Goal: Task Accomplishment & Management: Use online tool/utility

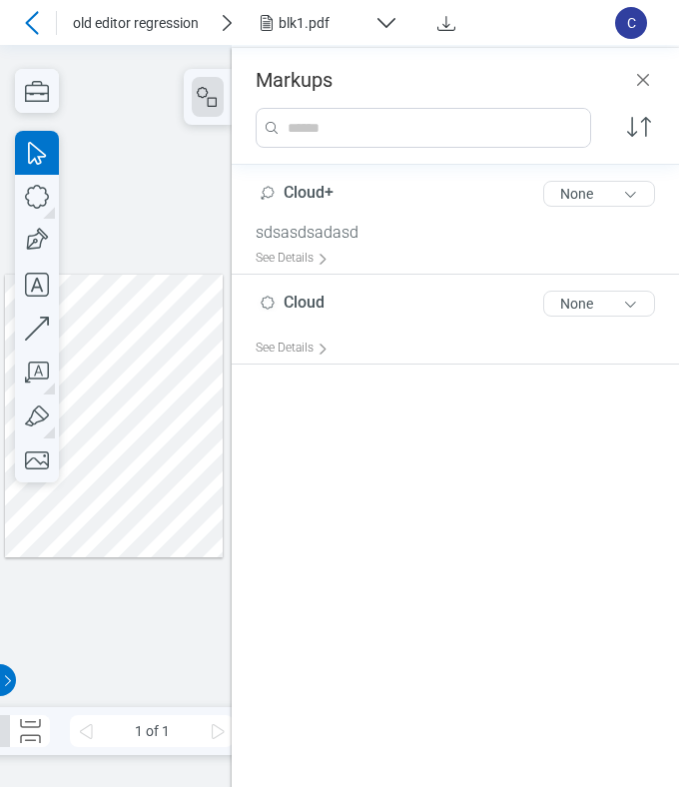
click at [30, 21] on icon at bounding box center [32, 23] width 24 height 24
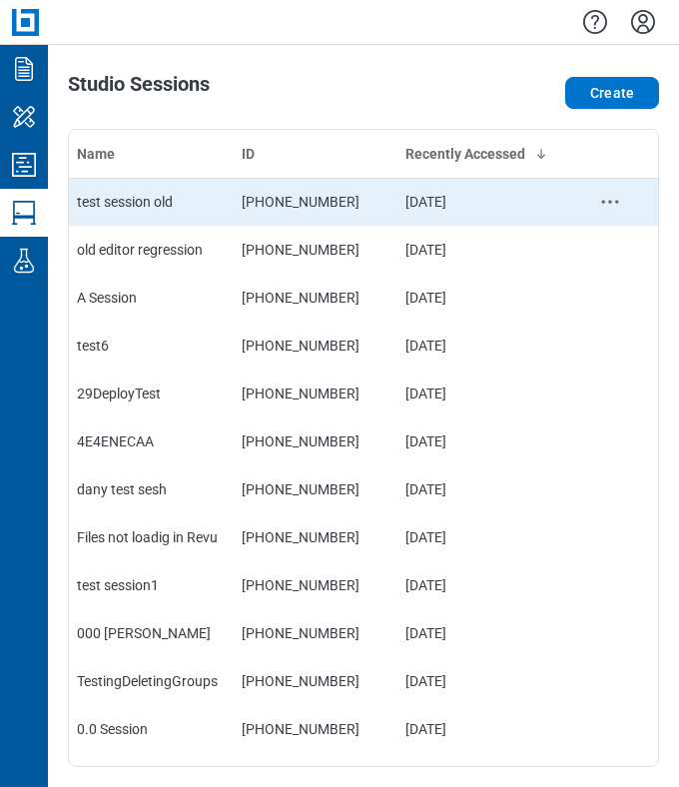
click at [167, 209] on div "test session old" at bounding box center [151, 202] width 149 height 20
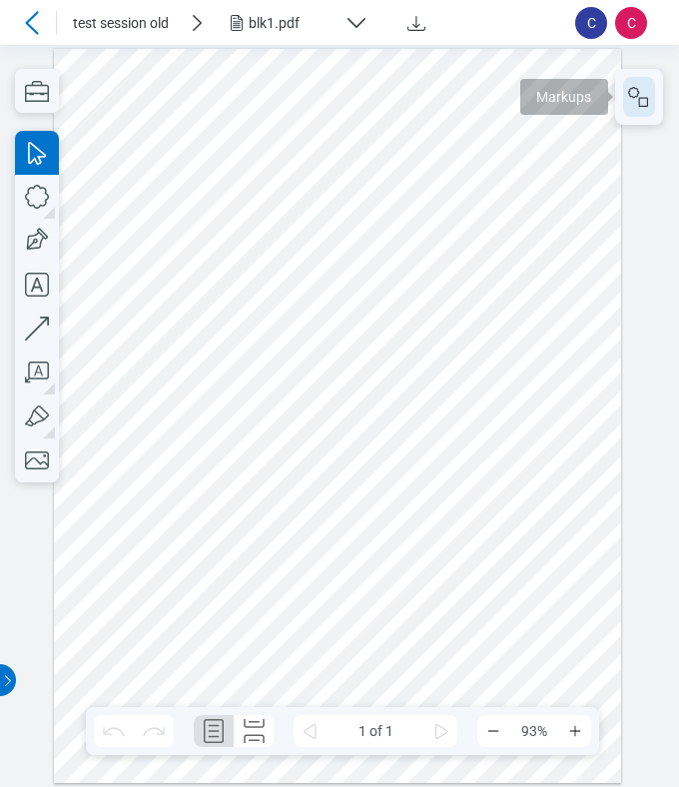
click at [650, 101] on icon "button" at bounding box center [639, 97] width 24 height 24
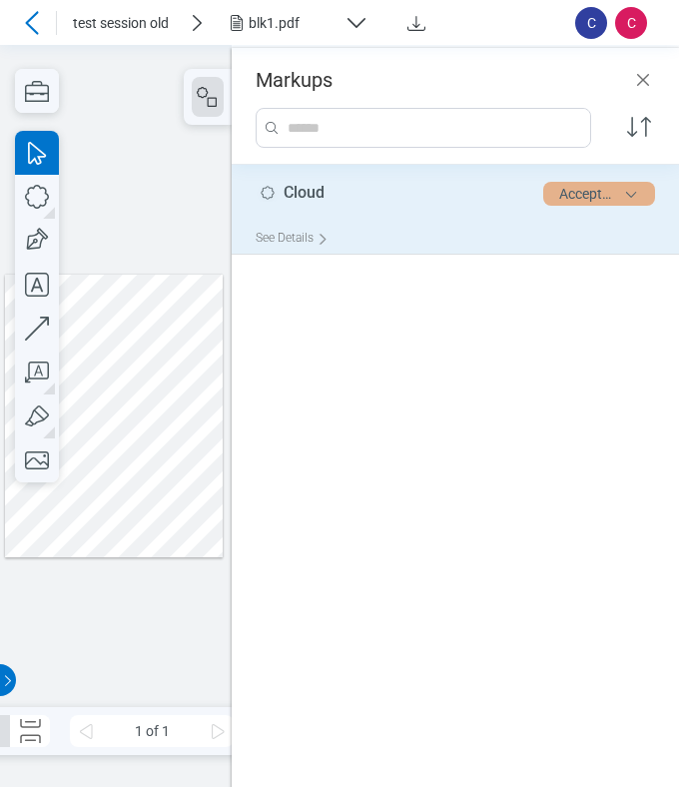
click at [579, 201] on button "Accepted" at bounding box center [599, 194] width 112 height 24
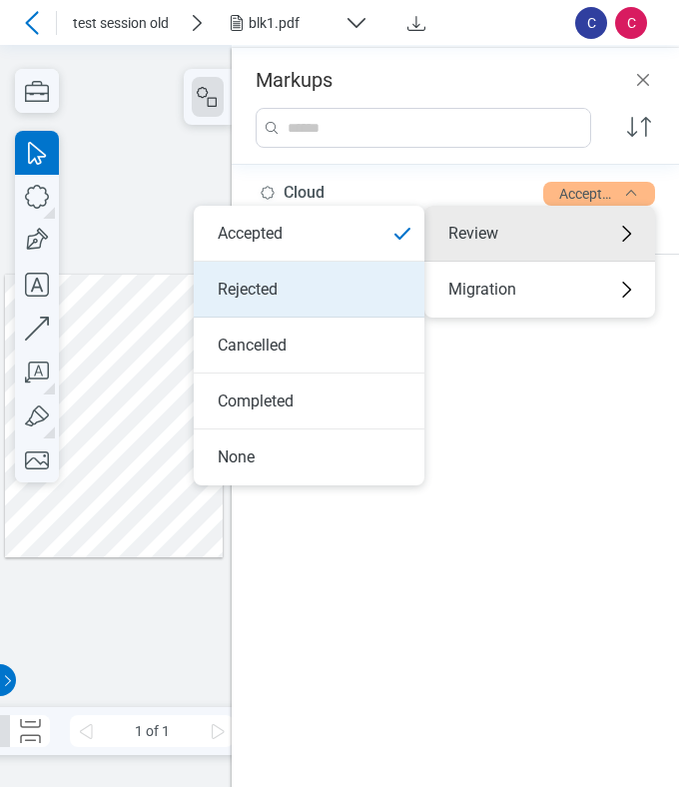
click at [331, 287] on li "Rejected" at bounding box center [309, 290] width 231 height 56
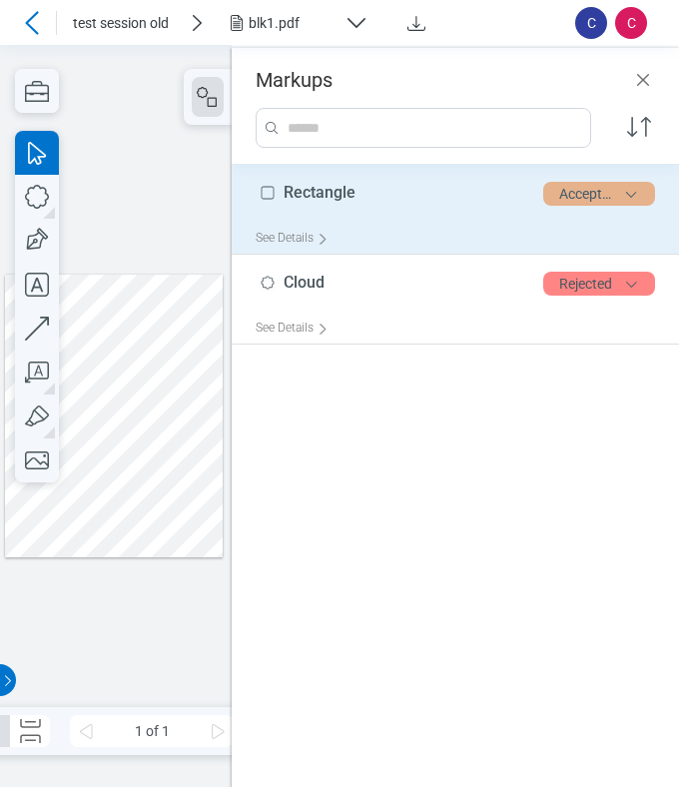
drag, startPoint x: 563, startPoint y: 193, endPoint x: 560, endPoint y: 203, distance: 10.4
click at [563, 193] on button "Accepted" at bounding box center [599, 194] width 112 height 24
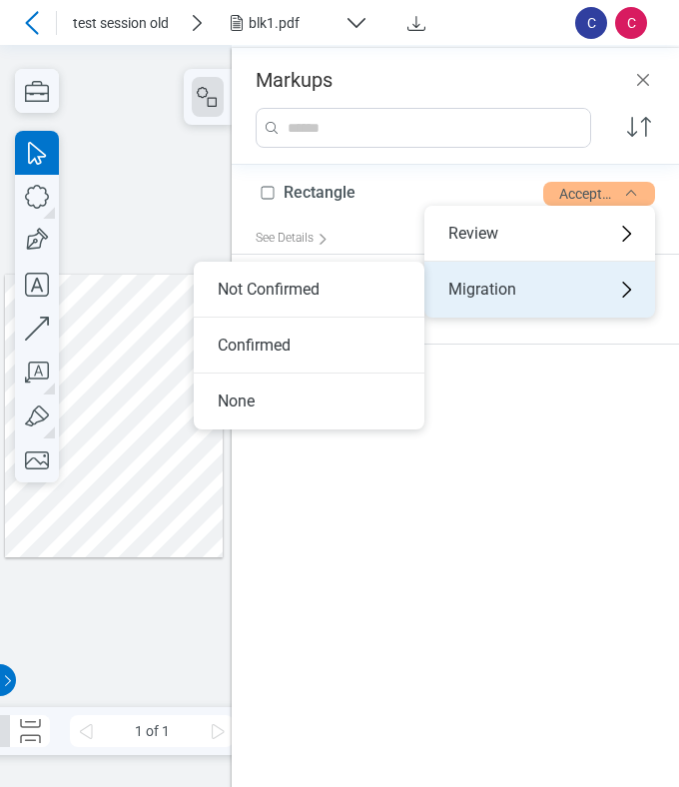
click at [464, 287] on div "Migration" at bounding box center [540, 290] width 231 height 56
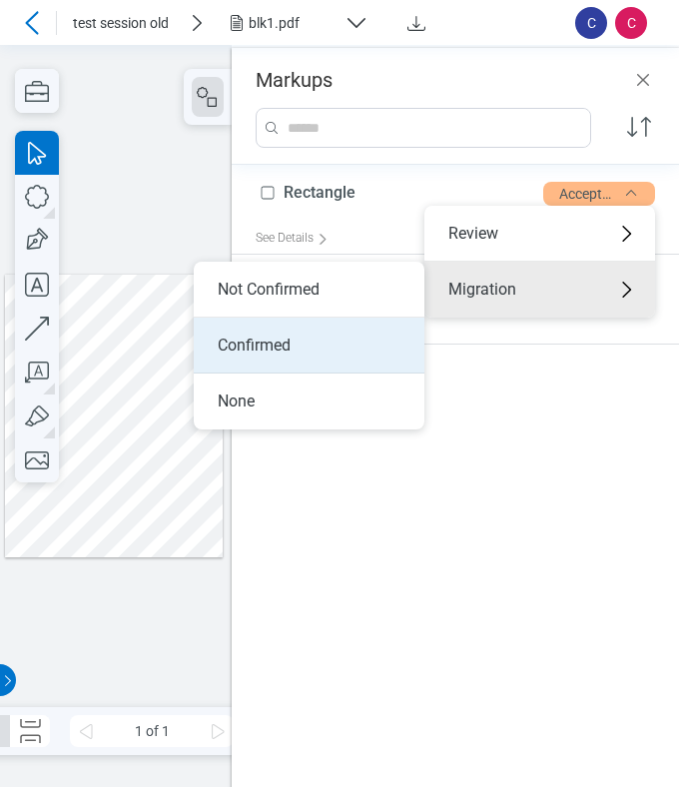
click at [257, 355] on li "Confirmed" at bounding box center [309, 346] width 231 height 56
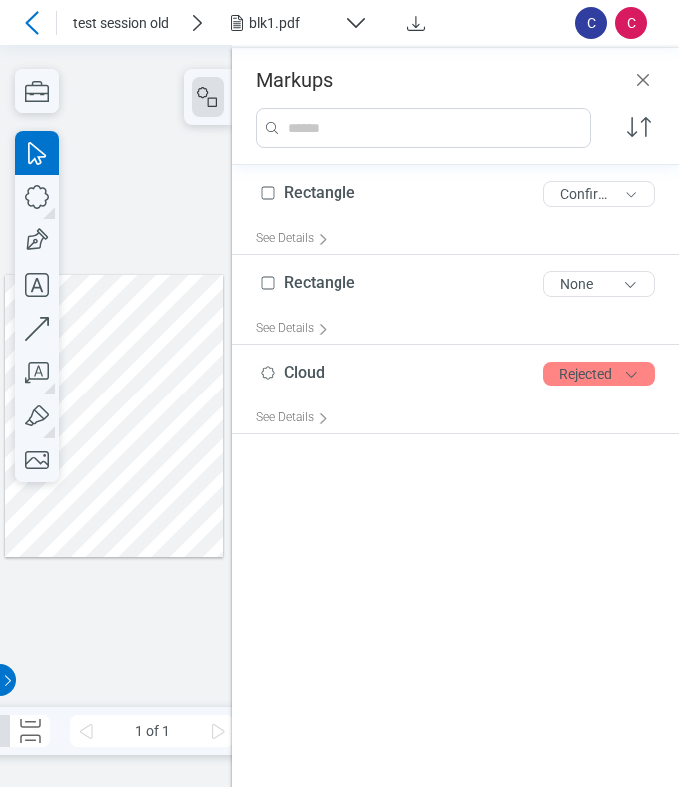
click at [163, 497] on div at bounding box center [114, 416] width 219 height 283
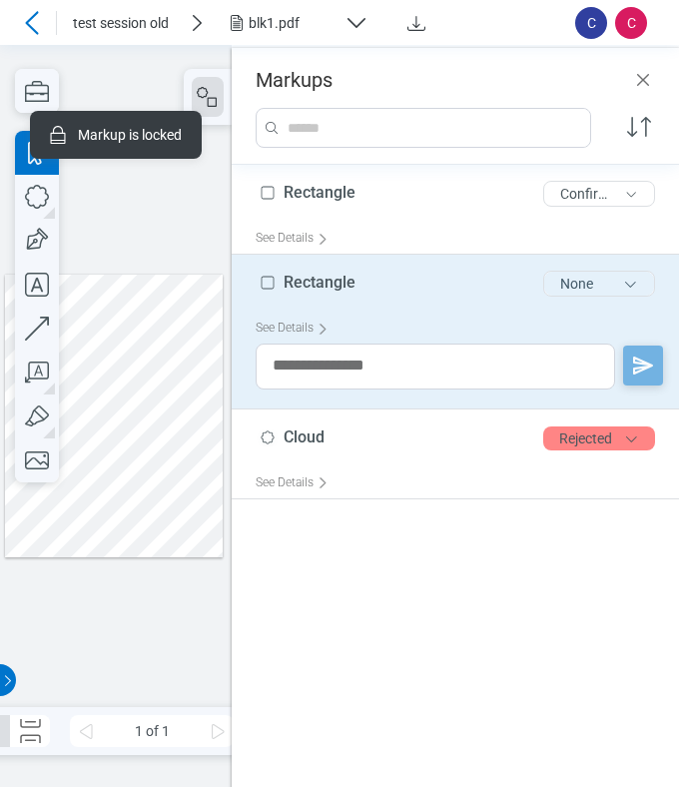
click at [584, 287] on button "None" at bounding box center [599, 284] width 112 height 26
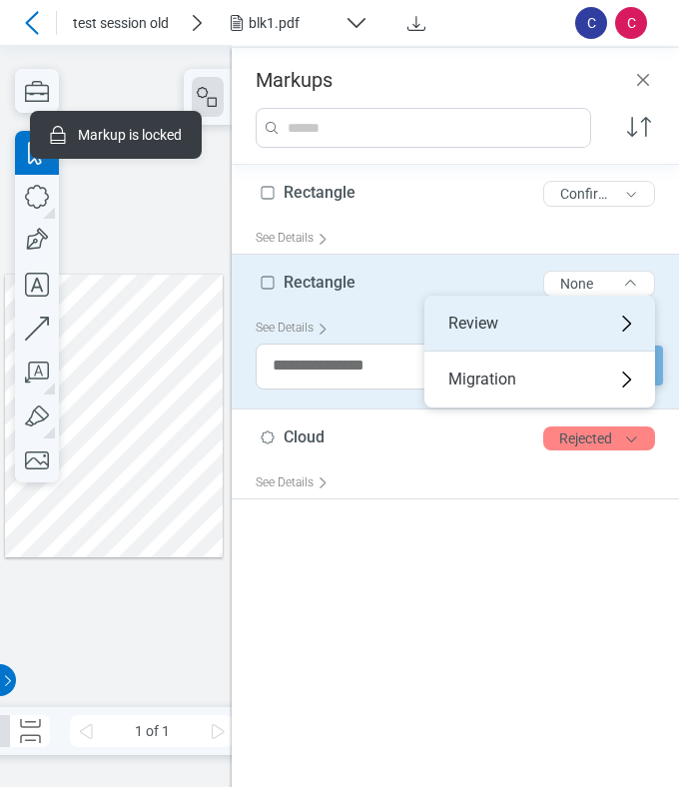
click at [489, 322] on div "Review" at bounding box center [540, 324] width 231 height 56
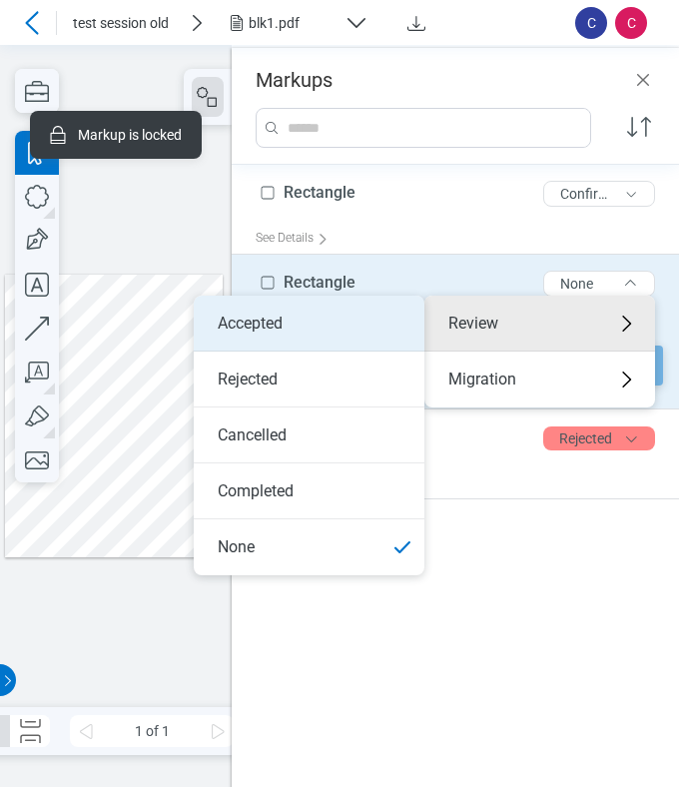
click at [369, 333] on li "Accepted" at bounding box center [309, 324] width 231 height 56
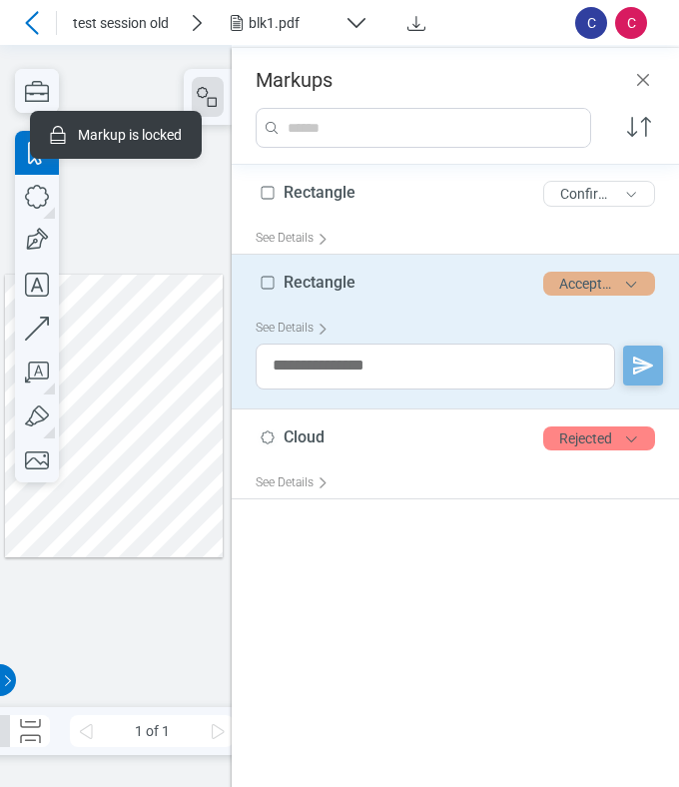
click at [576, 284] on button "Accepted" at bounding box center [599, 284] width 112 height 24
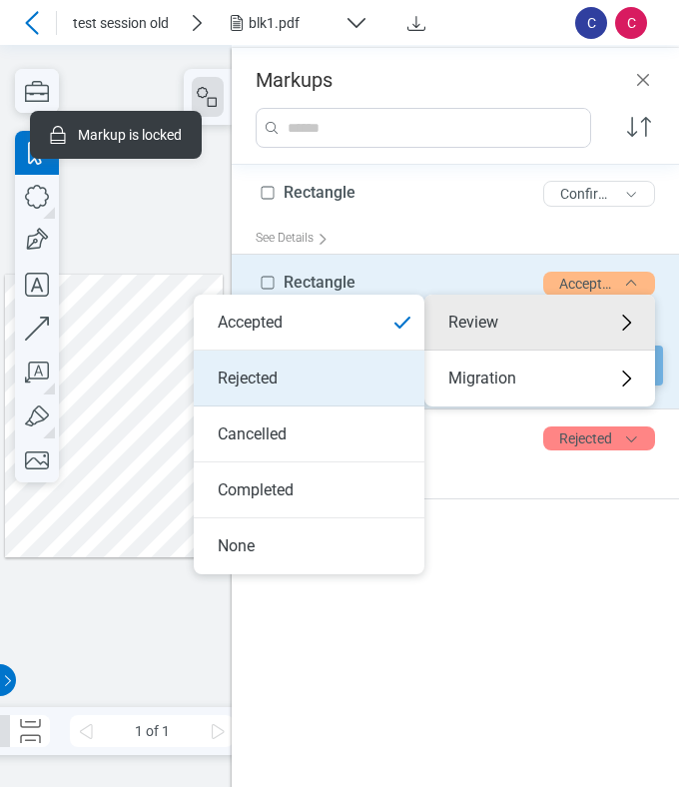
click at [327, 383] on li "Rejected" at bounding box center [309, 379] width 231 height 56
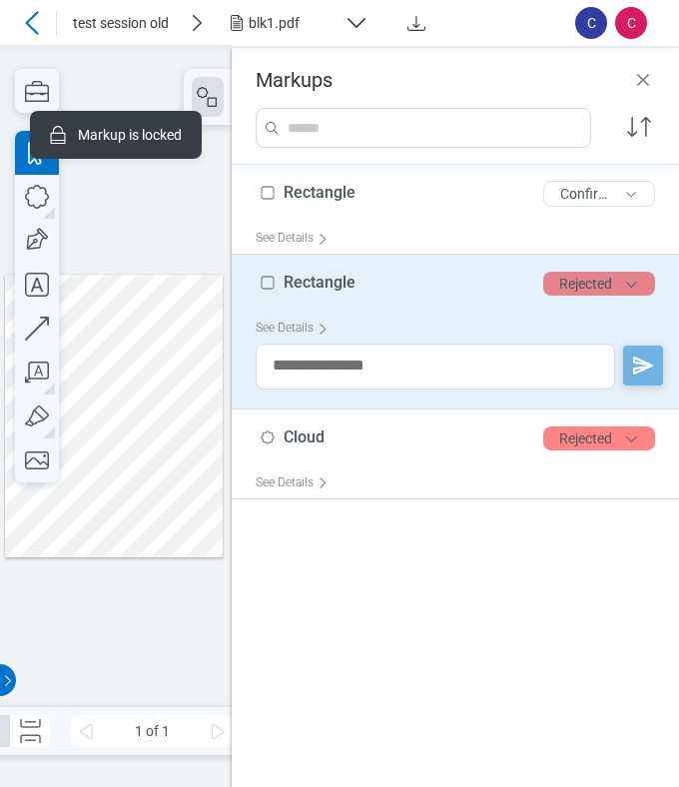
click at [569, 283] on button "Rejected" at bounding box center [599, 284] width 112 height 24
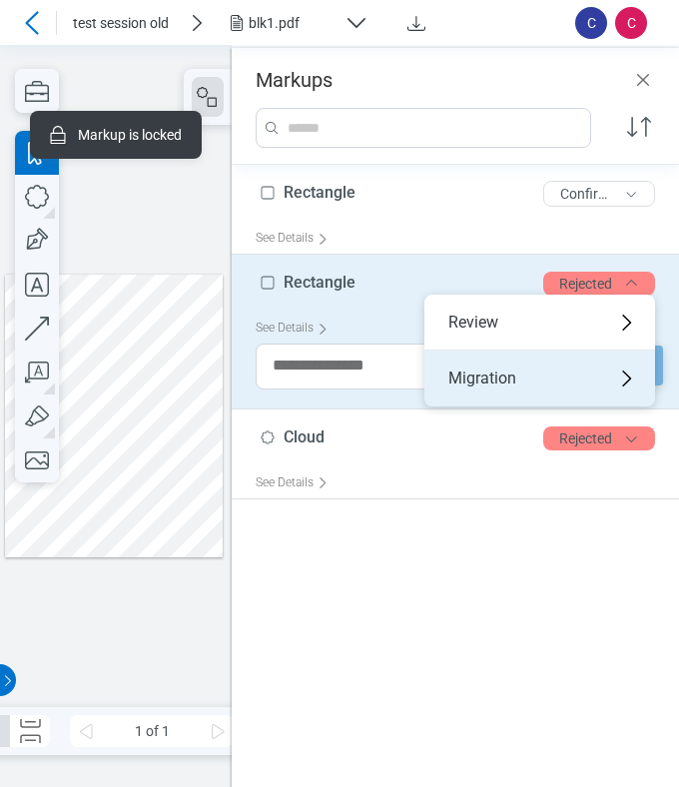
click at [511, 377] on div "Migration" at bounding box center [540, 379] width 231 height 56
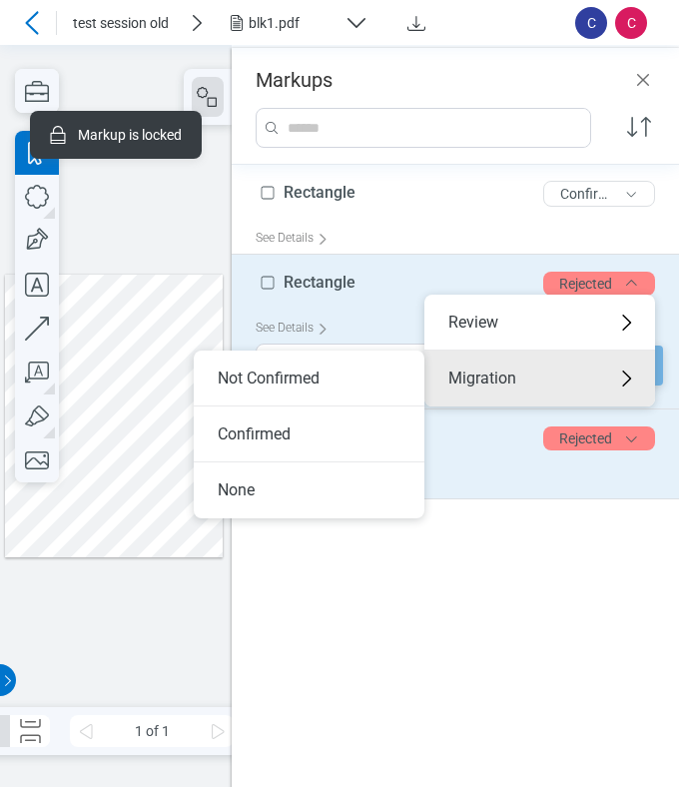
click at [281, 422] on li "Confirmed" at bounding box center [309, 435] width 231 height 56
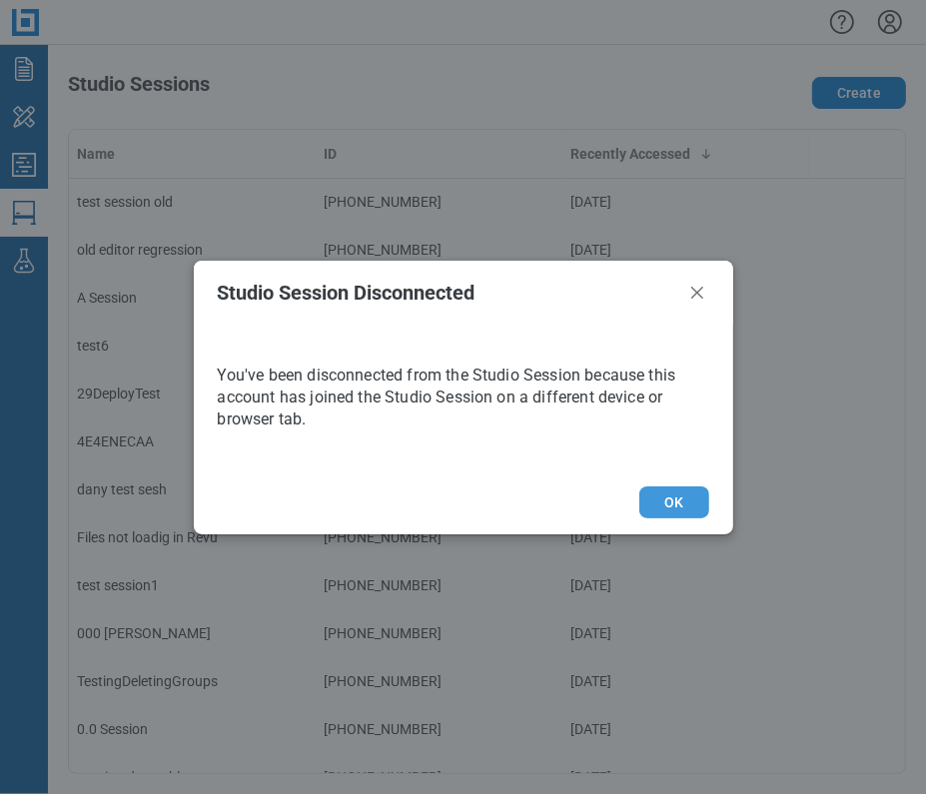
click at [678, 506] on button "OK" at bounding box center [673, 502] width 69 height 32
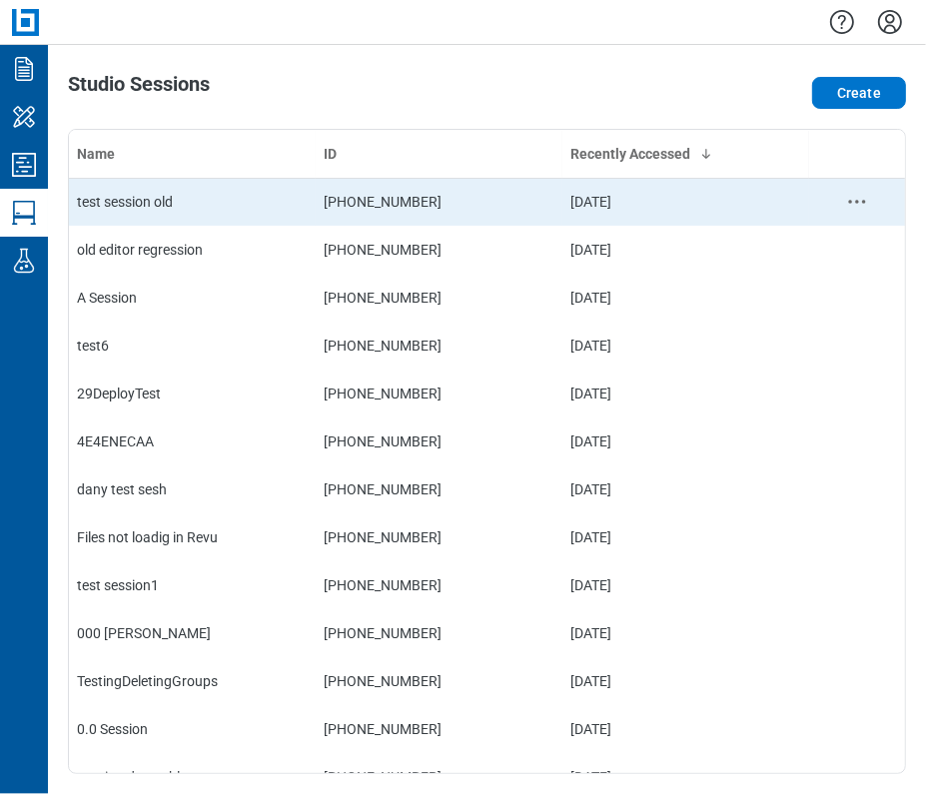
click at [197, 208] on div "test session old" at bounding box center [192, 202] width 231 height 20
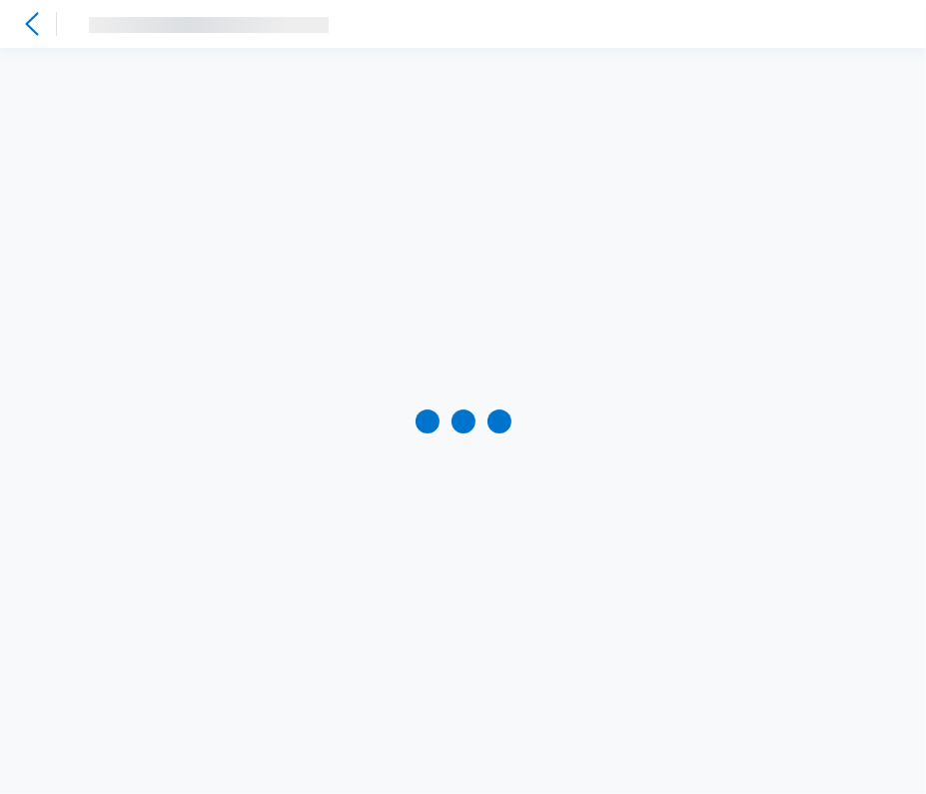
click at [37, 23] on icon at bounding box center [32, 24] width 24 height 24
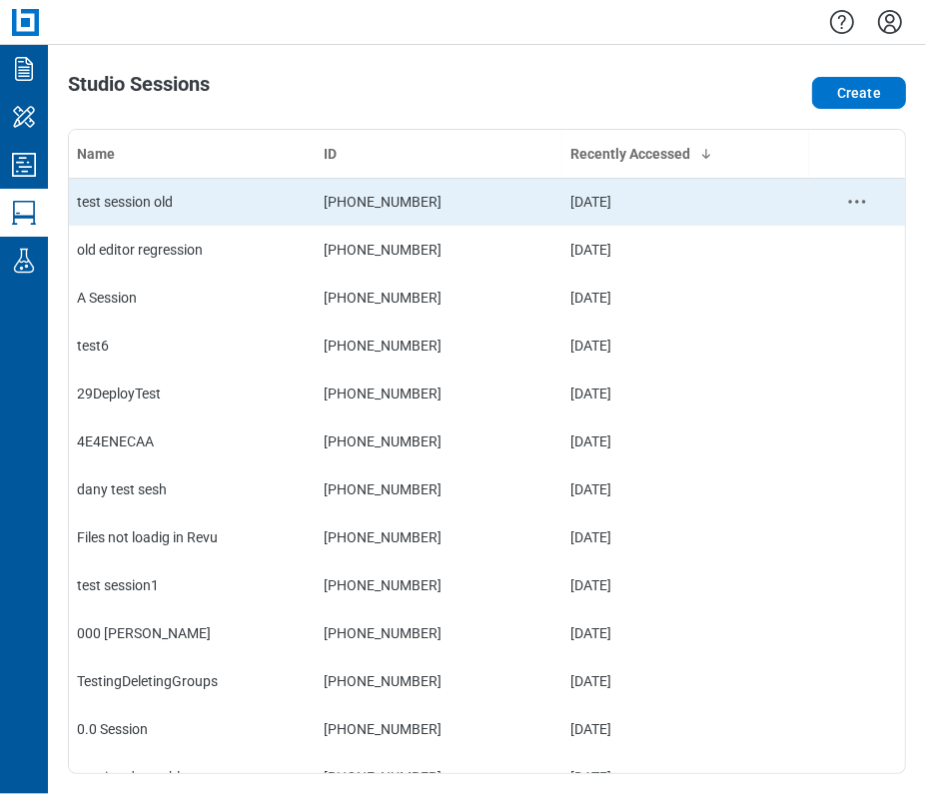
click at [184, 215] on td "test session old" at bounding box center [192, 202] width 247 height 48
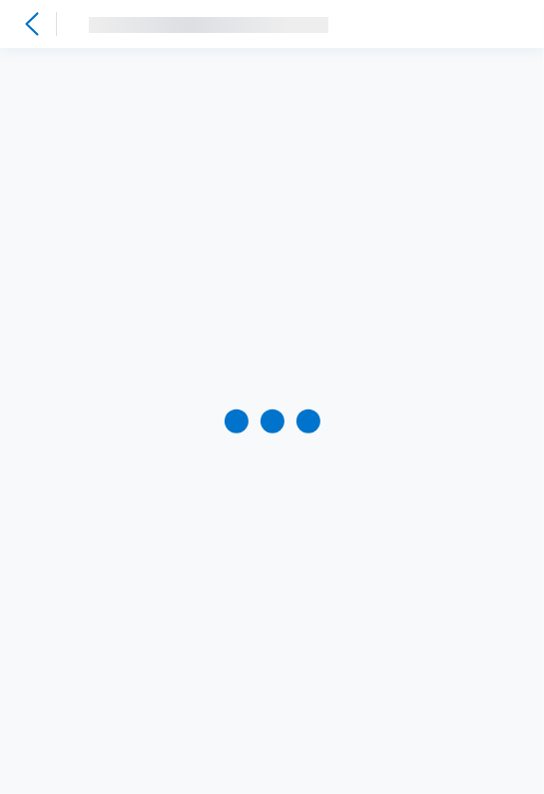
click at [35, 21] on icon at bounding box center [32, 24] width 24 height 24
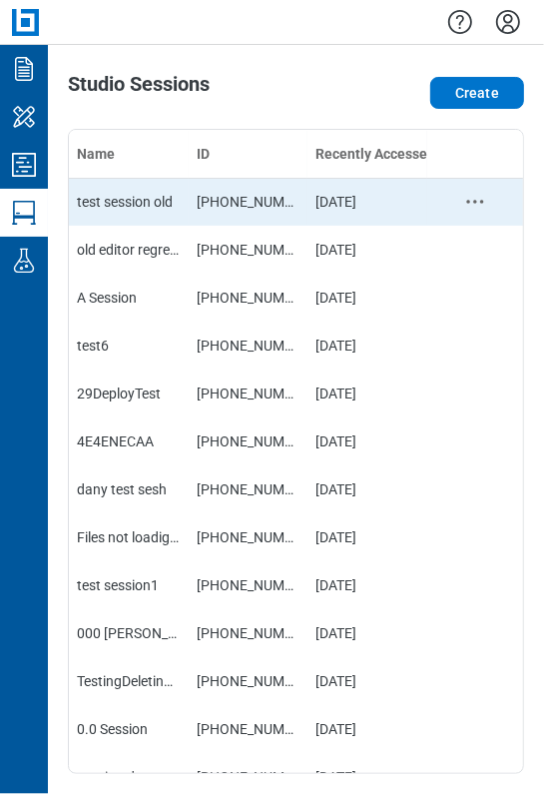
click at [149, 206] on div "test session old" at bounding box center [129, 202] width 104 height 20
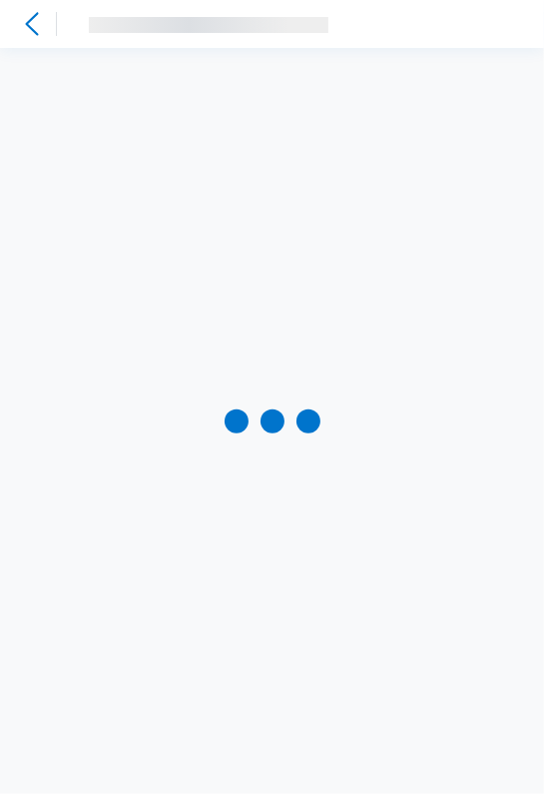
click at [36, 30] on icon at bounding box center [32, 24] width 24 height 24
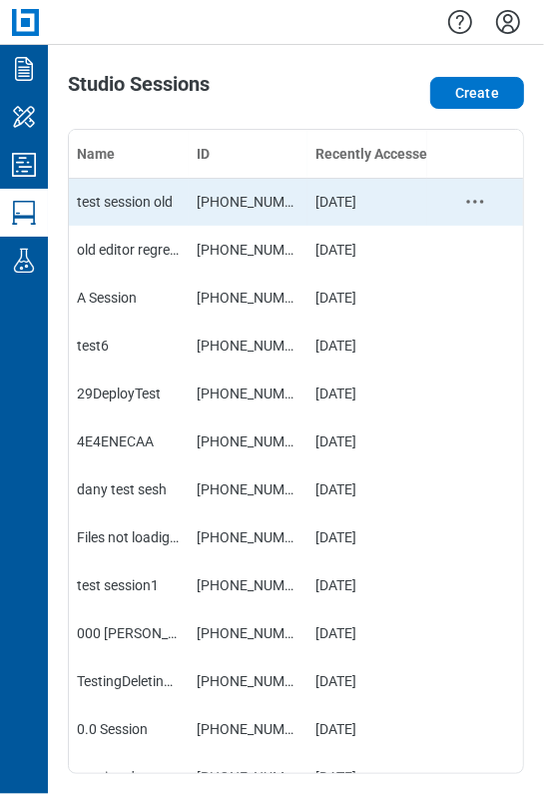
click at [134, 206] on div "test session old" at bounding box center [129, 202] width 104 height 20
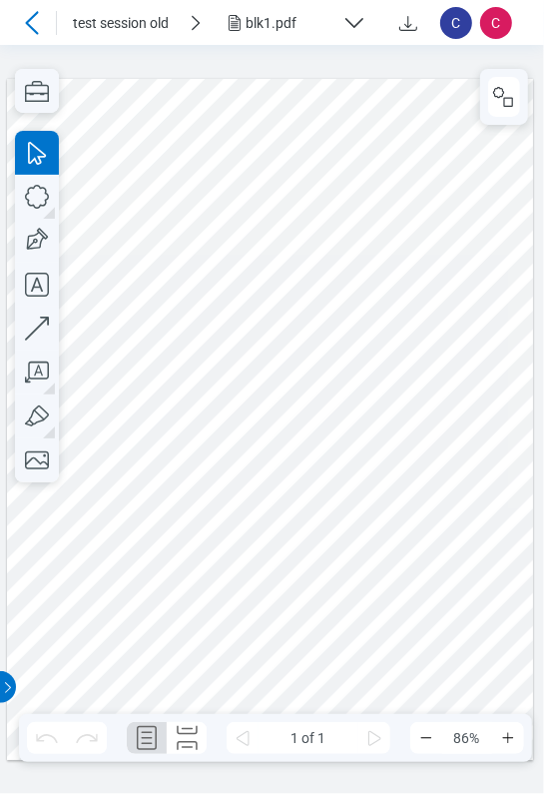
click at [29, 27] on icon at bounding box center [32, 23] width 24 height 24
